Goal: Find specific page/section: Find specific page/section

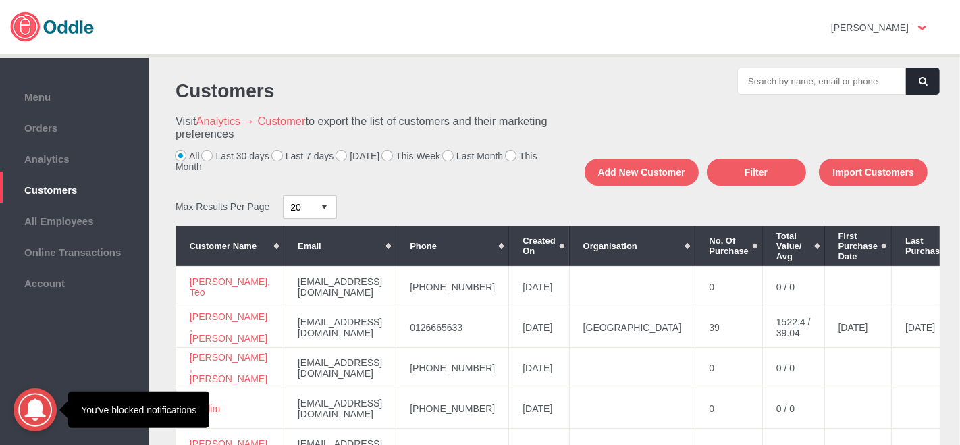
drag, startPoint x: 339, startPoint y: 160, endPoint x: 342, endPoint y: 180, distance: 20.4
click at [339, 159] on label "[DATE]" at bounding box center [357, 155] width 43 height 11
click at [0, 0] on input "[DATE]" at bounding box center [0, 0] width 0 height 0
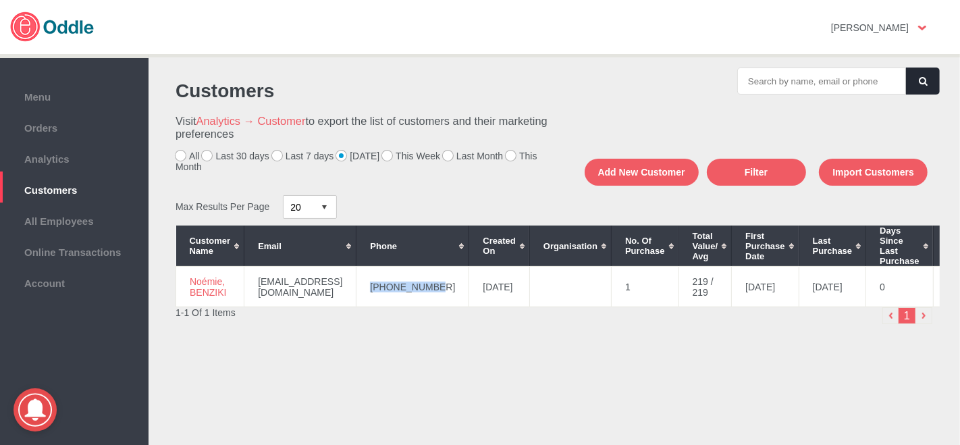
drag, startPoint x: 513, startPoint y: 287, endPoint x: 439, endPoint y: 287, distance: 74.2
click at [431, 294] on td "[PHONE_NUMBER]" at bounding box center [412, 287] width 113 height 40
copy td "[PHONE_NUMBER]"
drag, startPoint x: 227, startPoint y: 290, endPoint x: 186, endPoint y: 282, distance: 41.3
click at [187, 282] on td "Noémie, BENZIKI" at bounding box center [210, 287] width 68 height 40
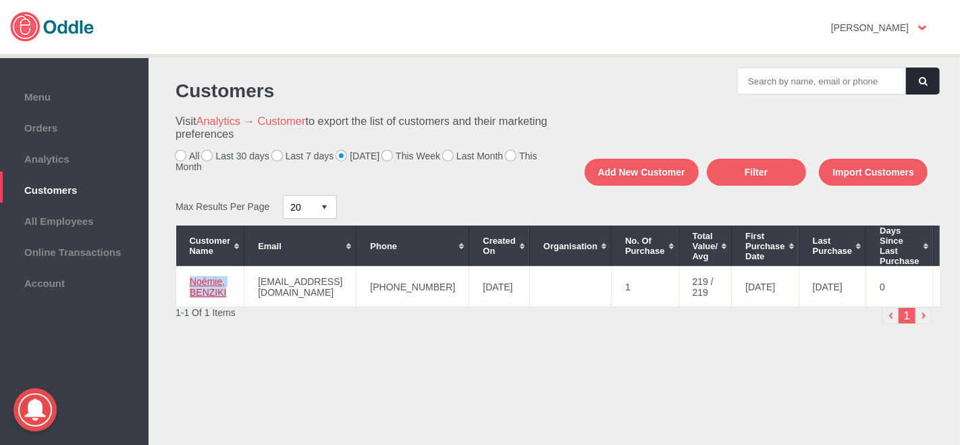
drag, startPoint x: 230, startPoint y: 294, endPoint x: 196, endPoint y: 286, distance: 35.2
click at [179, 280] on td "Noémie, BENZIKI" at bounding box center [210, 287] width 68 height 40
copy link "Noémie, BENZIKI"
click at [276, 155] on label "Last 7 days" at bounding box center [303, 155] width 62 height 11
click at [0, 0] on input "Last 7 days" at bounding box center [0, 0] width 0 height 0
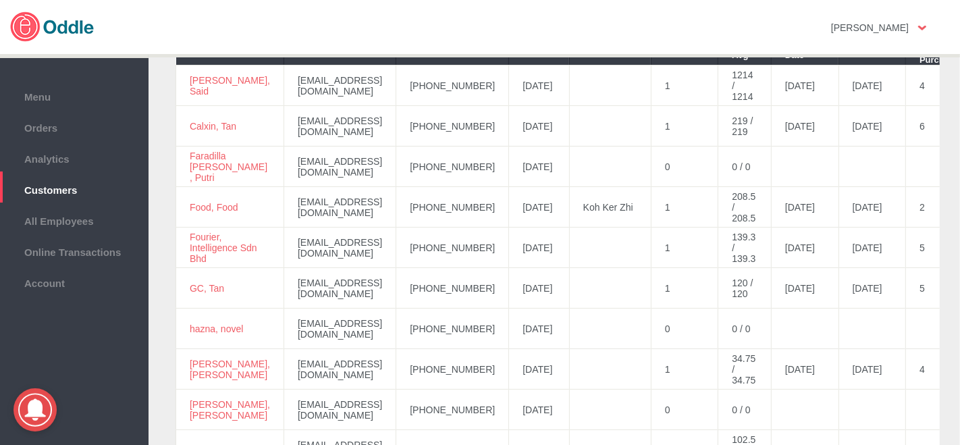
scroll to position [203, 0]
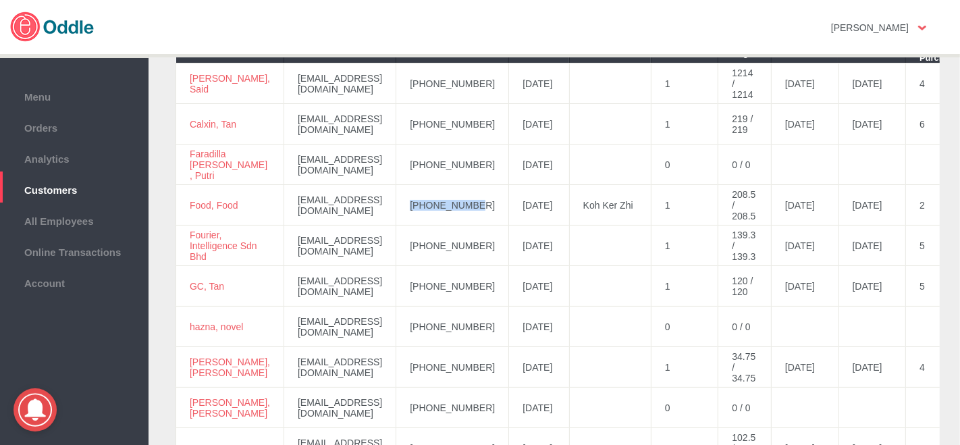
drag, startPoint x: 522, startPoint y: 207, endPoint x: 437, endPoint y: 198, distance: 85.4
click at [436, 199] on td "[PHONE_NUMBER]" at bounding box center [452, 205] width 113 height 40
copy td "[PHONE_NUMBER]"
drag, startPoint x: 231, startPoint y: 213, endPoint x: 190, endPoint y: 200, distance: 43.8
click at [186, 198] on td "Food, Food" at bounding box center [230, 205] width 108 height 40
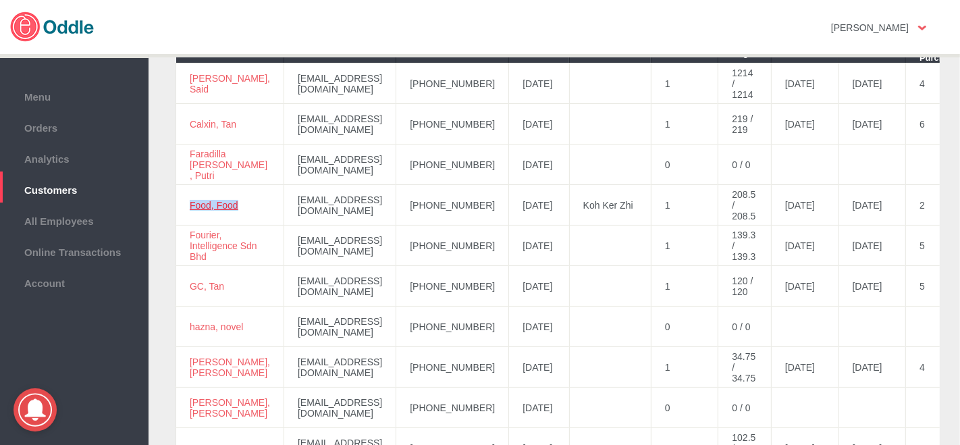
copy link "Food, Food"
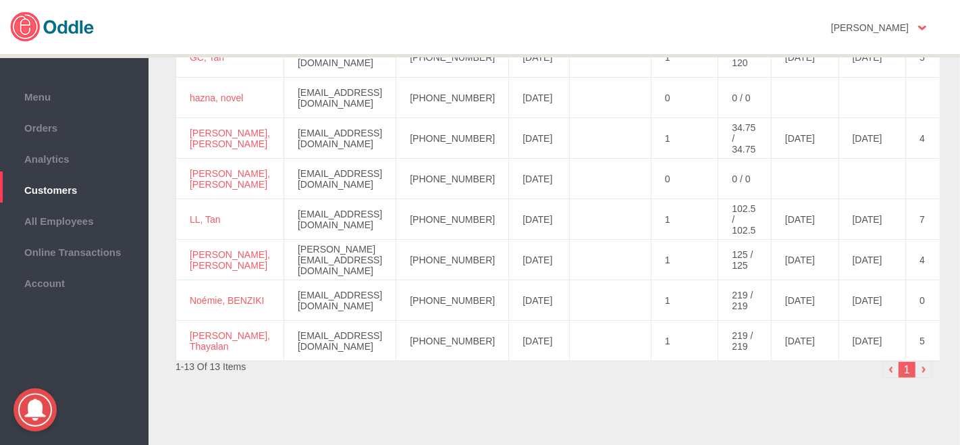
scroll to position [462, 0]
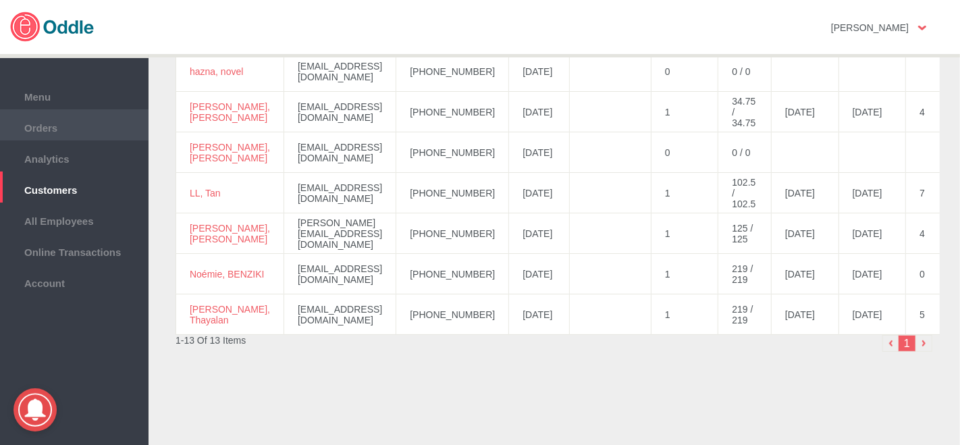
click at [42, 138] on li "Orders" at bounding box center [74, 124] width 148 height 31
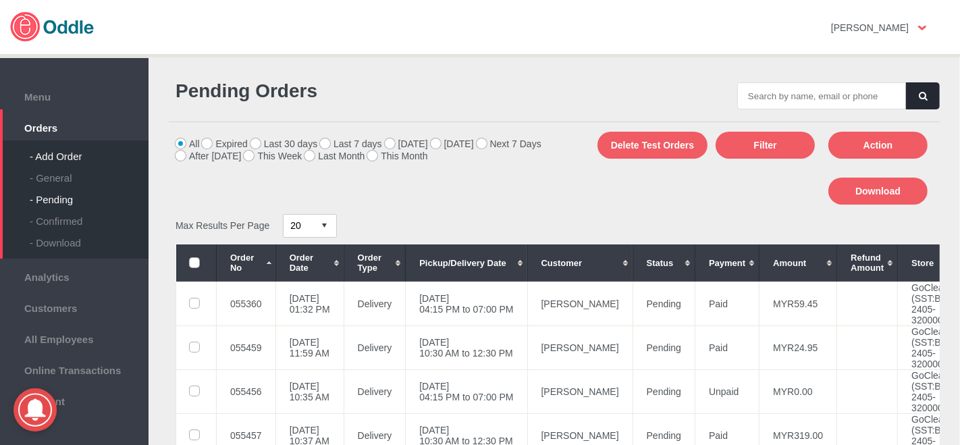
click at [75, 151] on div "- Add Order" at bounding box center [89, 151] width 119 height 22
